Goal: Answer question/provide support: Answer question/provide support

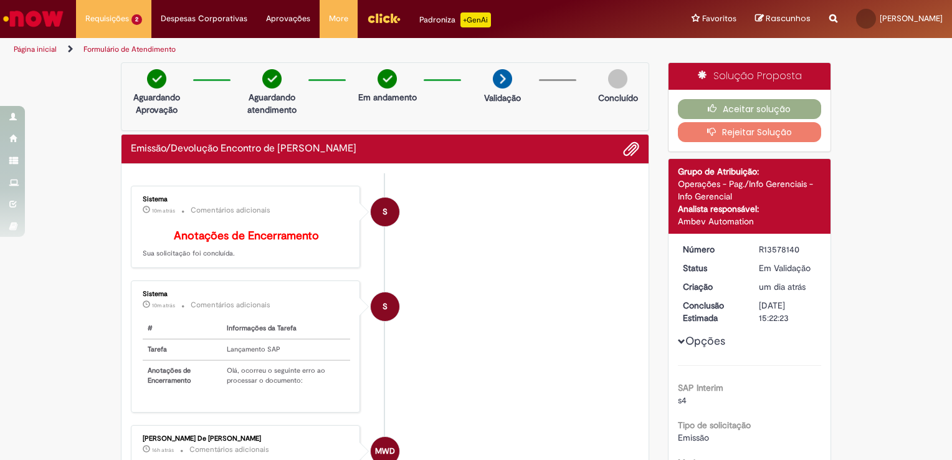
click at [737, 134] on button "Rejeitar Solução" at bounding box center [750, 132] width 144 height 20
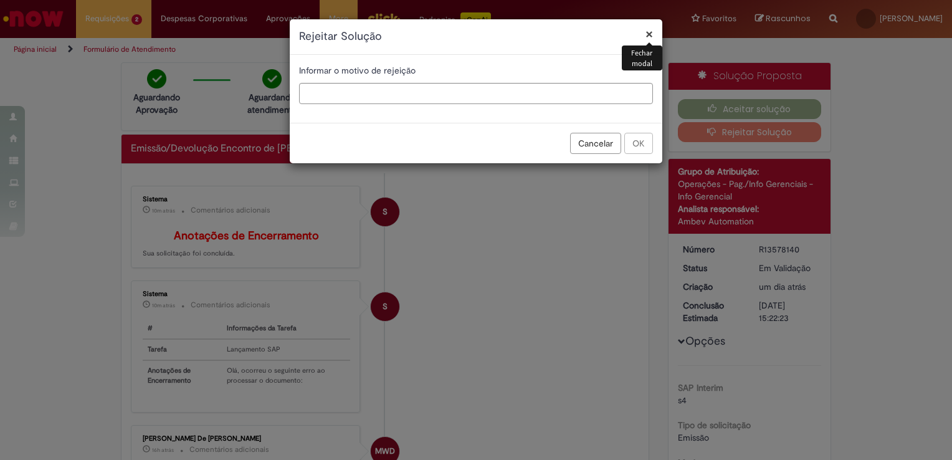
click at [601, 142] on button "Cancelar" at bounding box center [595, 143] width 51 height 21
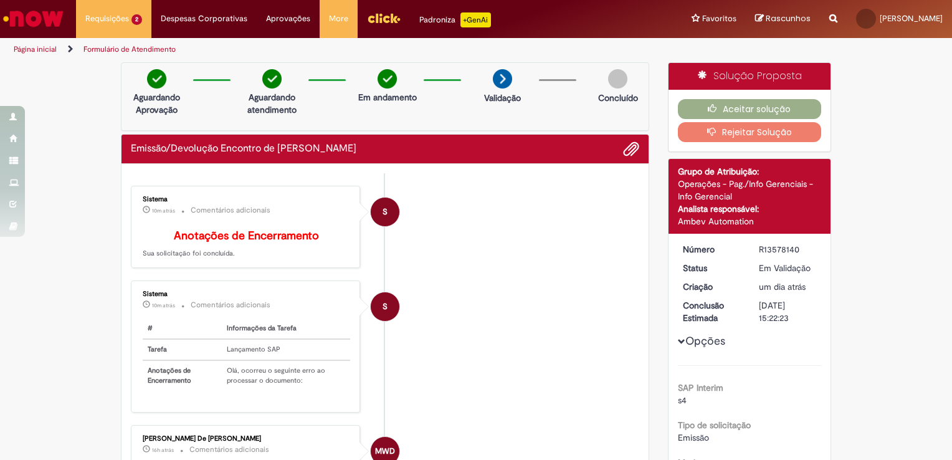
click at [745, 128] on button "Rejeitar Solução" at bounding box center [750, 132] width 144 height 20
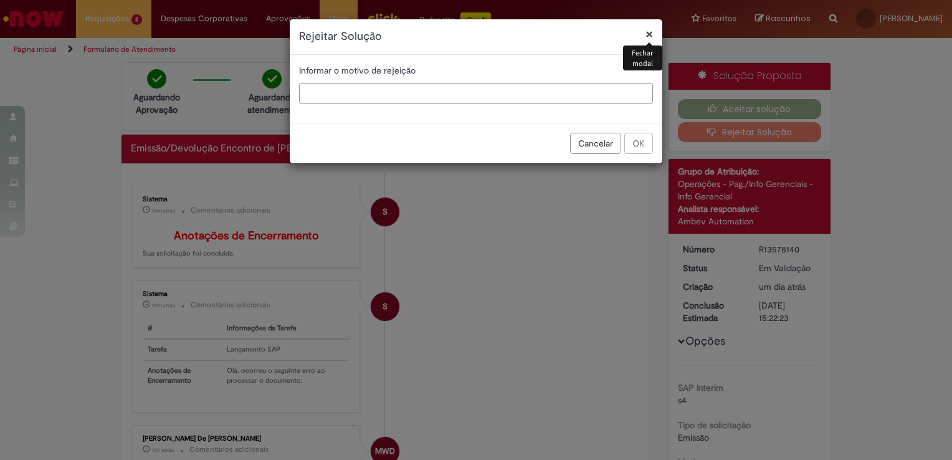
click at [389, 93] on input "text" at bounding box center [476, 93] width 354 height 21
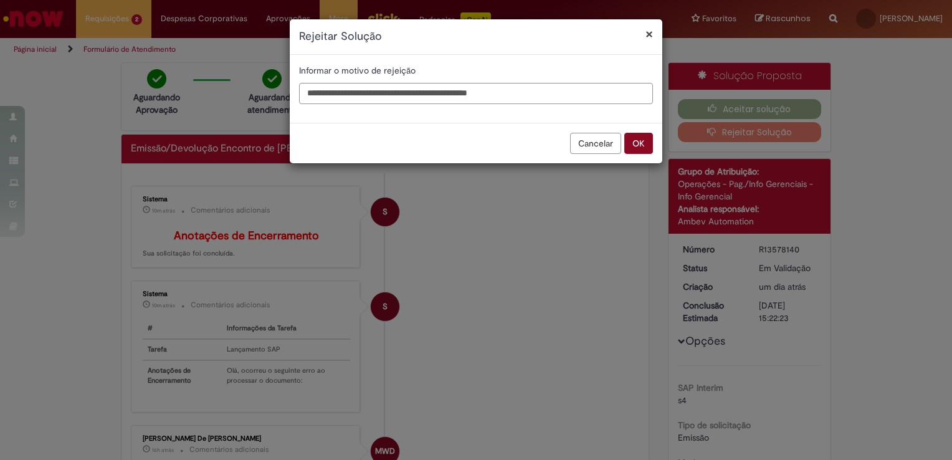
type input "**********"
click at [635, 149] on button "OK" at bounding box center [638, 143] width 29 height 21
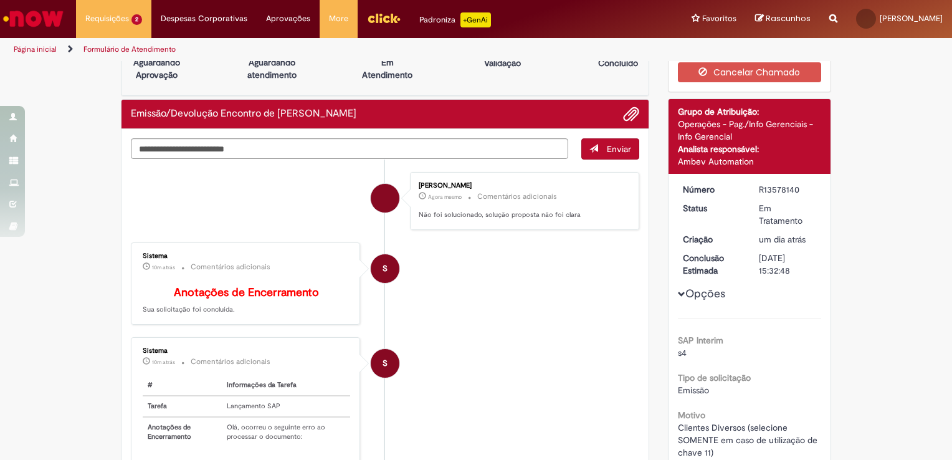
scroll to position [62, 0]
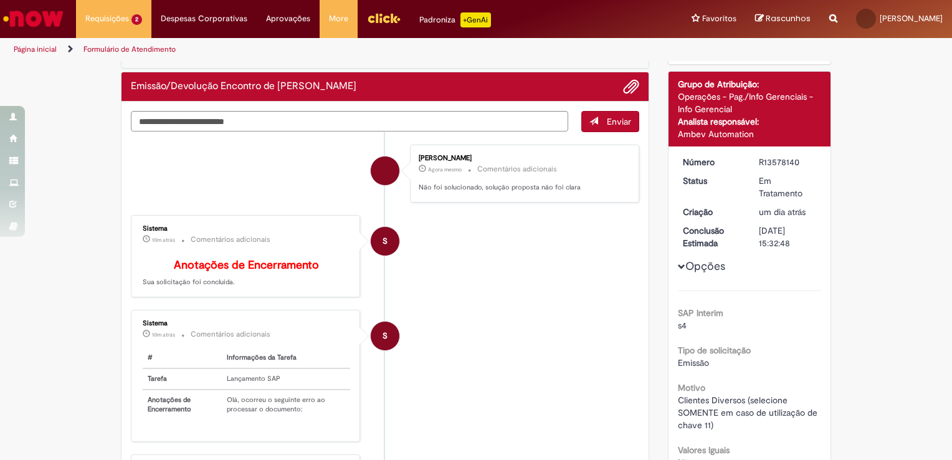
click at [256, 263] on b "Anotações de Encerramento" at bounding box center [246, 265] width 145 height 14
drag, startPoint x: 750, startPoint y: 158, endPoint x: 802, endPoint y: 161, distance: 51.8
click at [802, 161] on dd "R13578140" at bounding box center [787, 162] width 77 height 12
copy div "R13578140"
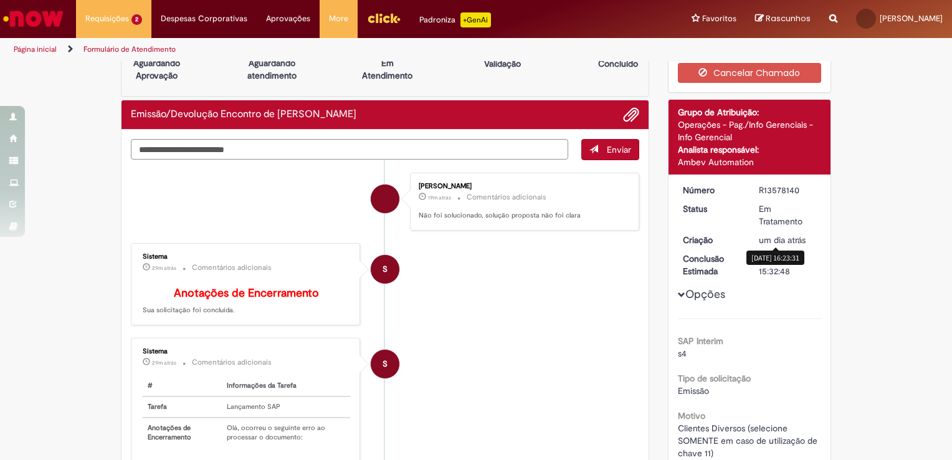
scroll to position [125, 0]
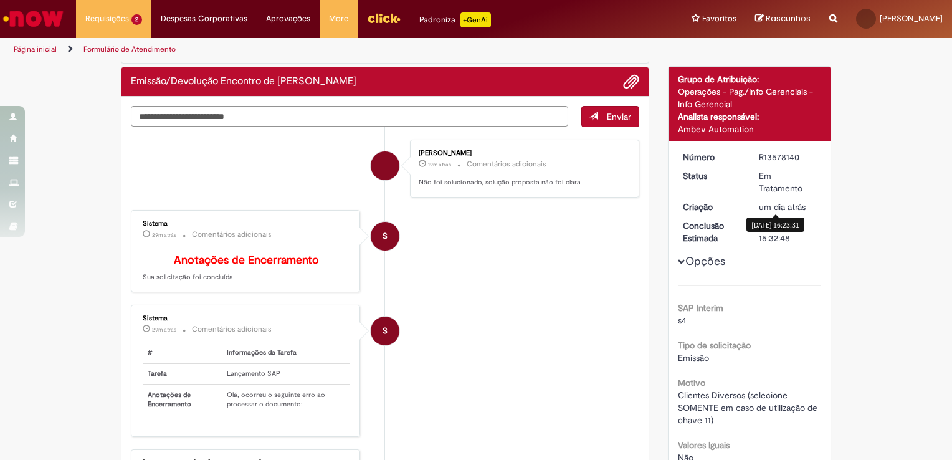
scroll to position [62, 0]
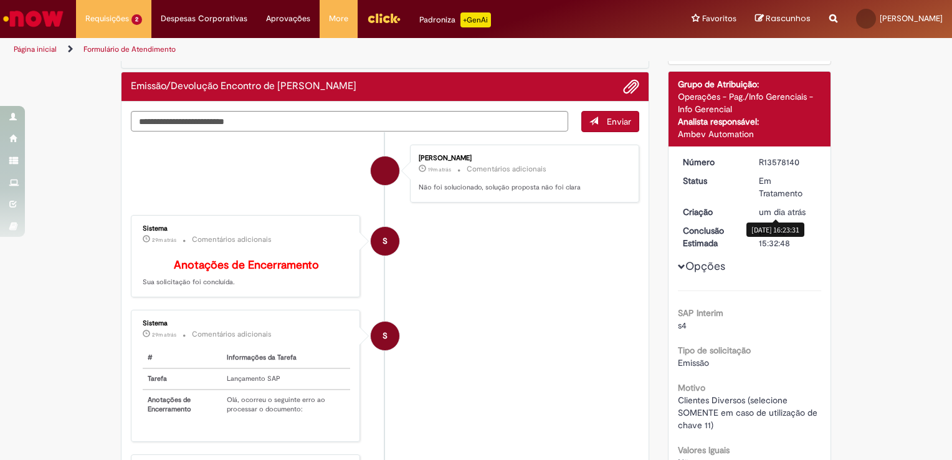
click at [785, 215] on span "um dia atrás" at bounding box center [782, 211] width 47 height 11
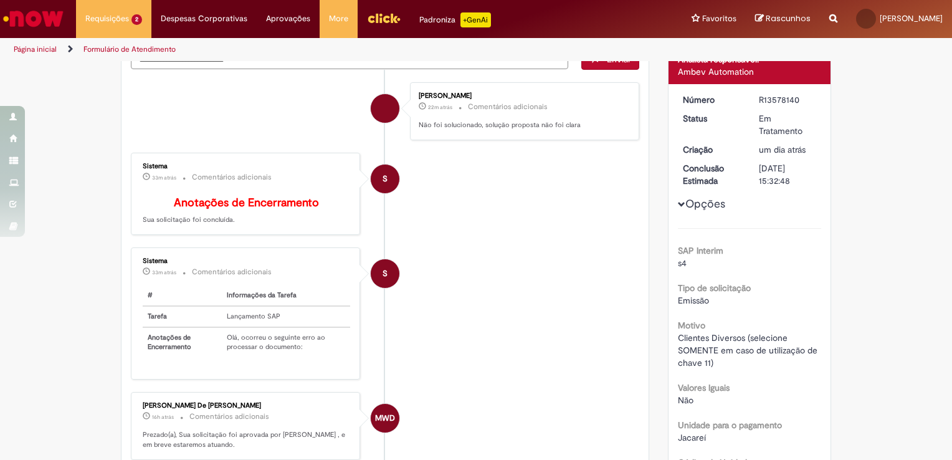
scroll to position [0, 0]
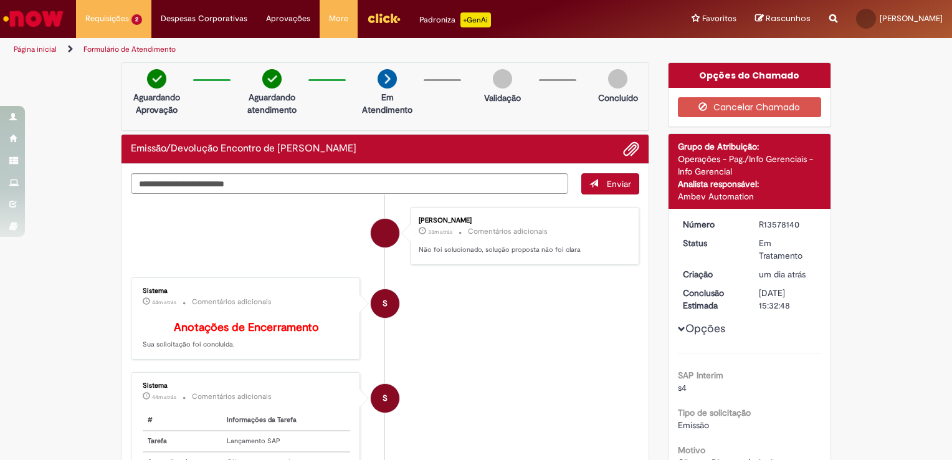
drag, startPoint x: 750, startPoint y: 224, endPoint x: 801, endPoint y: 224, distance: 51.1
click at [801, 224] on dd "R13578140" at bounding box center [787, 224] width 77 height 12
copy div "R13578140"
